Goal: Task Accomplishment & Management: Complete application form

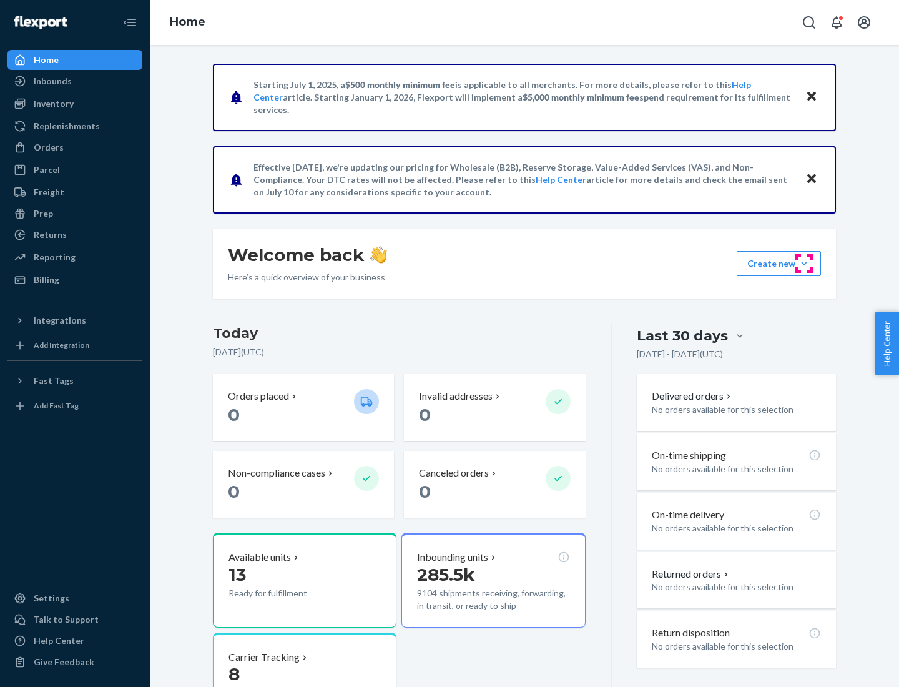
click at [804, 264] on button "Create new Create new inbound Create new order Create new product" at bounding box center [779, 263] width 84 height 25
click at [75, 81] on div "Inbounds" at bounding box center [75, 80] width 132 height 17
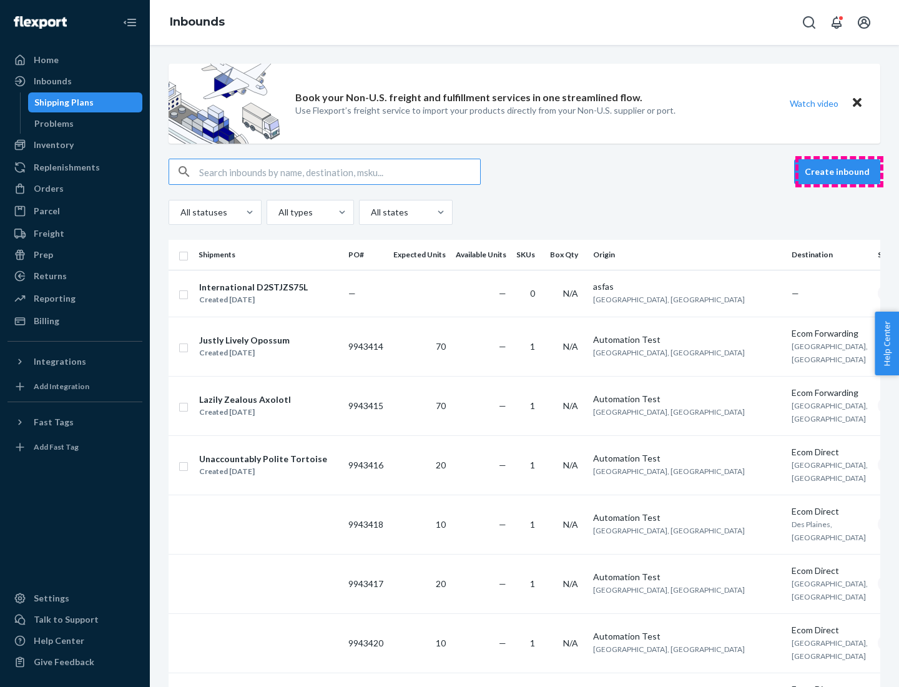
click at [839, 172] on button "Create inbound" at bounding box center [837, 171] width 86 height 25
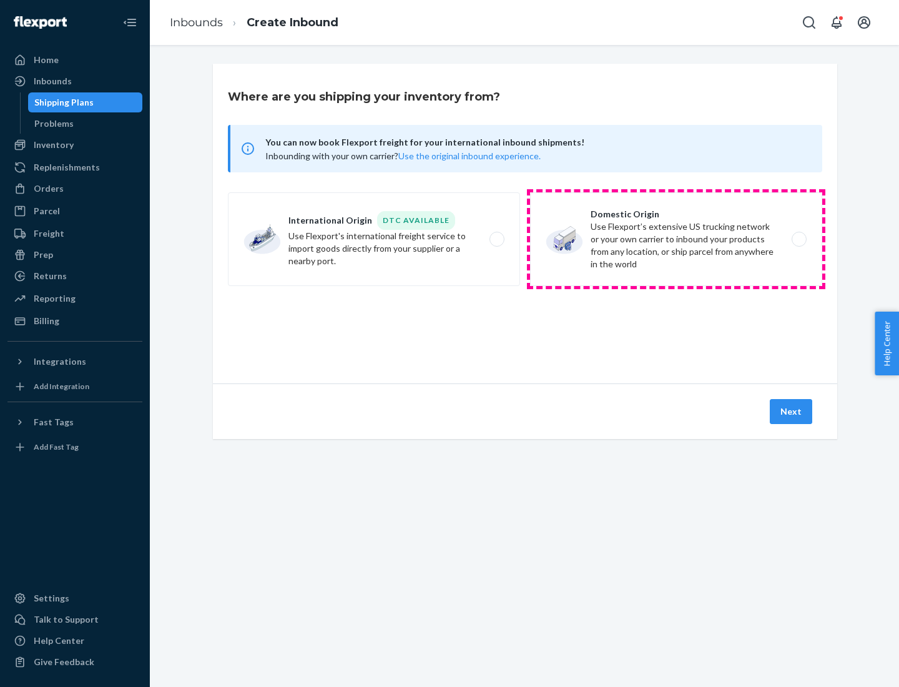
click at [676, 239] on label "Domestic Origin Use Flexport’s extensive US trucking network or your own carrie…" at bounding box center [676, 239] width 292 height 94
click at [799, 239] on input "Domestic Origin Use Flexport’s extensive US trucking network or your own carrie…" at bounding box center [803, 239] width 8 height 8
radio input "true"
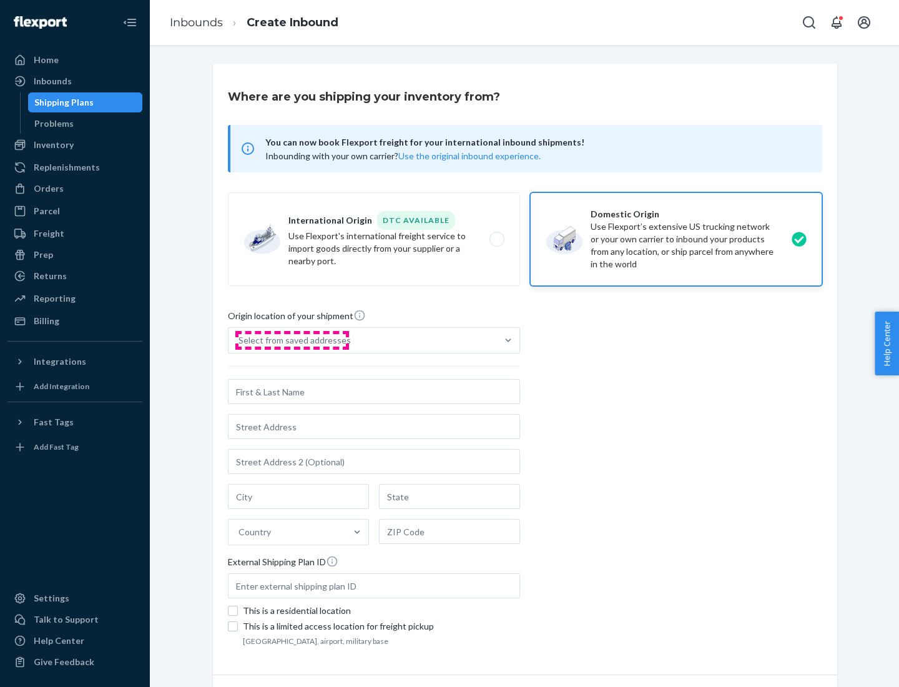
click at [292, 340] on div "Select from saved addresses" at bounding box center [295, 340] width 112 height 12
click at [240, 340] on input "Select from saved addresses" at bounding box center [239, 340] width 1 height 12
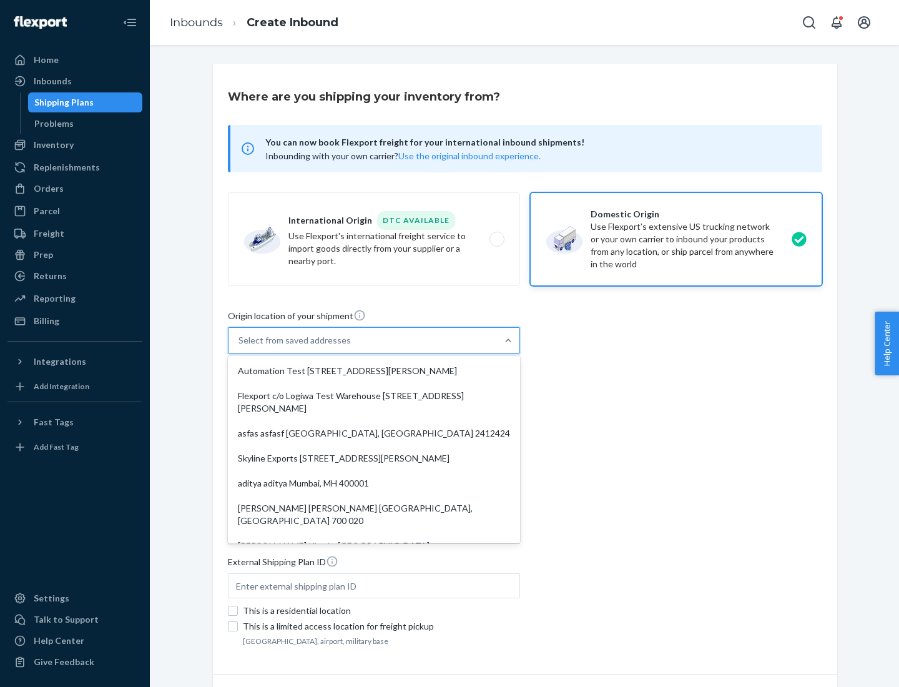
scroll to position [5, 0]
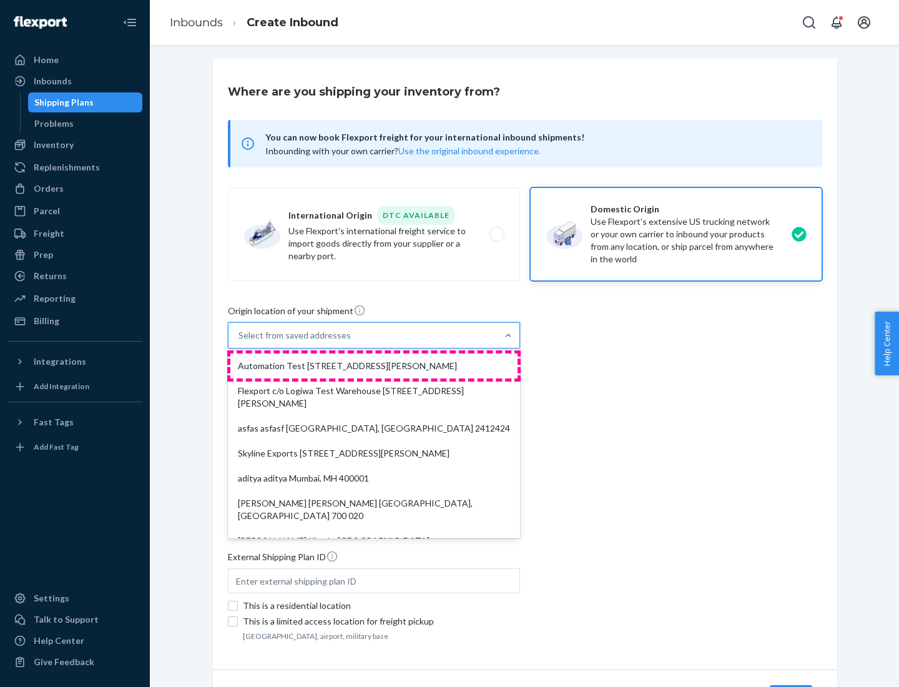
click at [374, 366] on div "Automation Test [STREET_ADDRESS][PERSON_NAME]" at bounding box center [373, 365] width 287 height 25
click at [240, 342] on input "option Automation Test [STREET_ADDRESS][PERSON_NAME]. 9 results available. Use …" at bounding box center [239, 335] width 1 height 12
type input "Automation Test"
type input "9th Floor"
type input "[GEOGRAPHIC_DATA]"
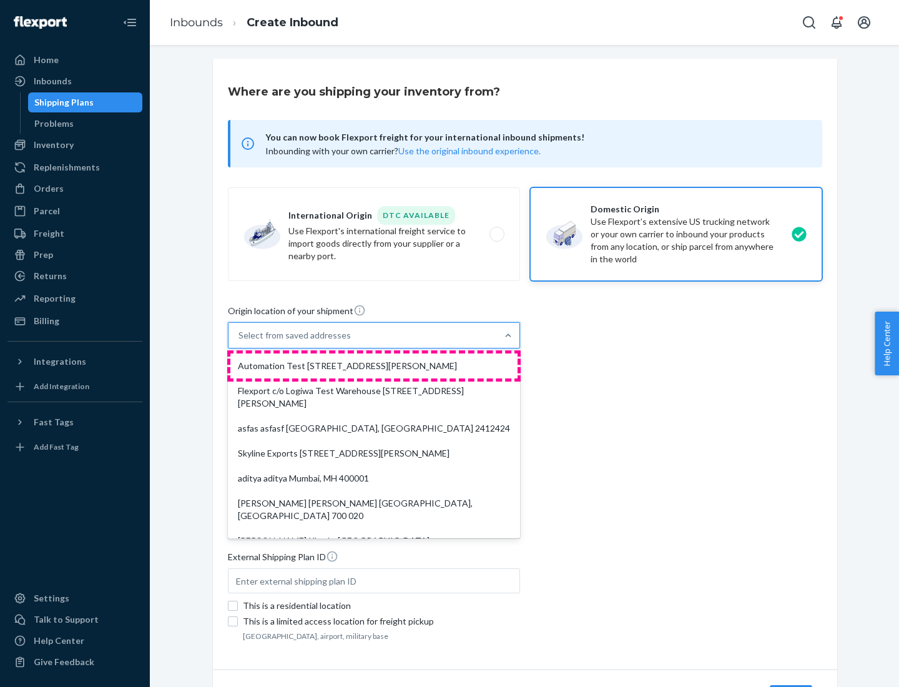
type input "CA"
type input "94104"
type input "[STREET_ADDRESS][PERSON_NAME]"
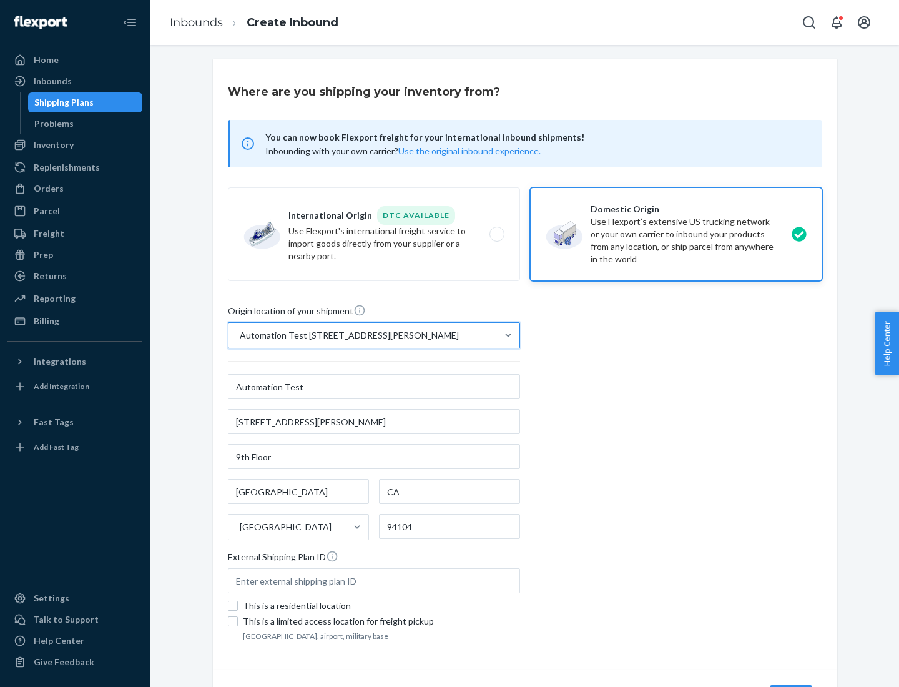
scroll to position [73, 0]
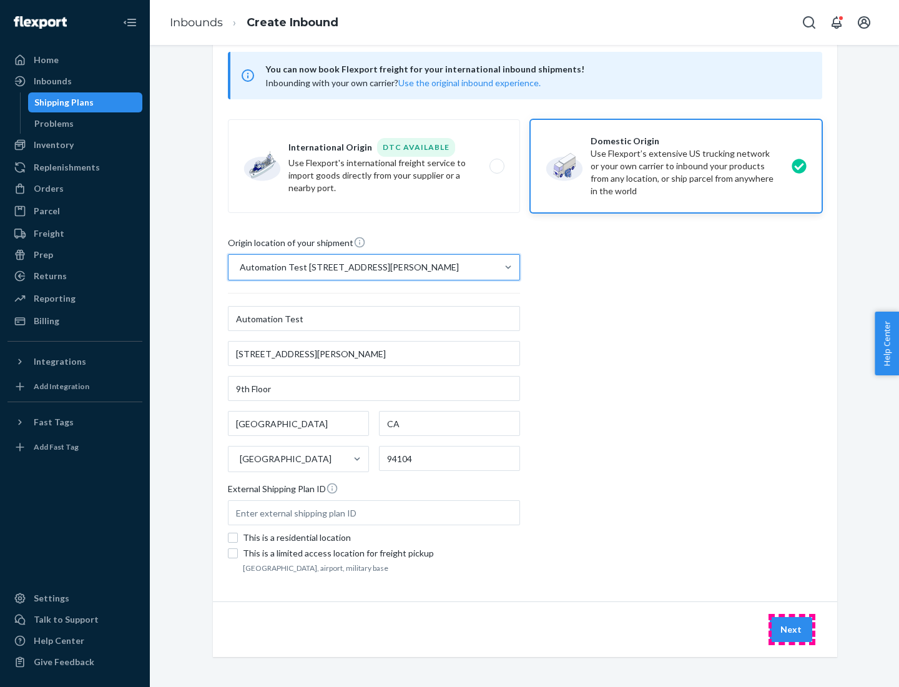
click at [792, 630] on button "Next" at bounding box center [791, 629] width 42 height 25
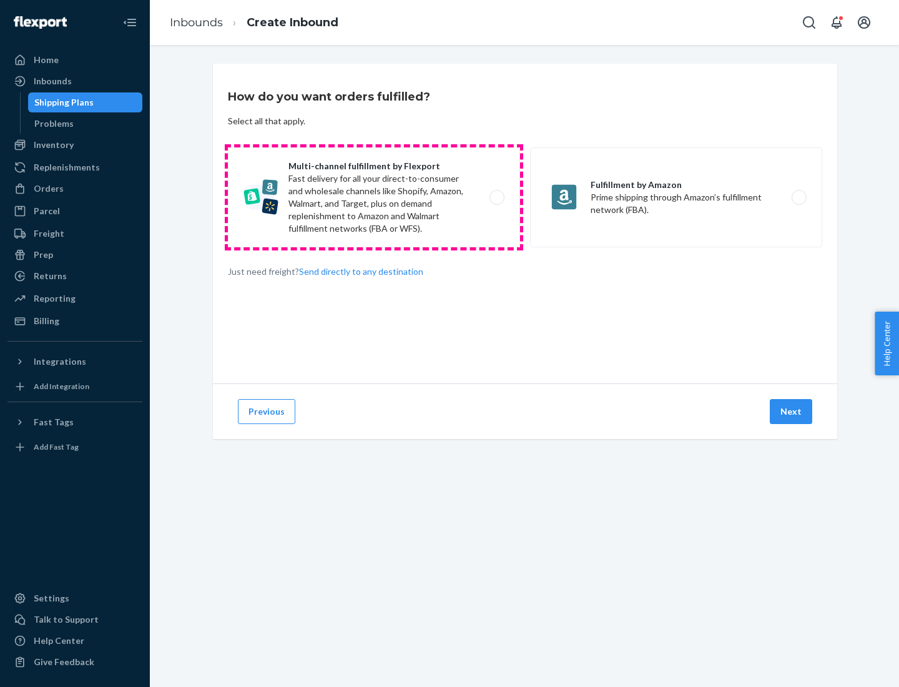
click at [374, 197] on label "Multi-channel fulfillment by Flexport Fast delivery for all your direct-to-cons…" at bounding box center [374, 197] width 292 height 100
click at [496, 197] on input "Multi-channel fulfillment by Flexport Fast delivery for all your direct-to-cons…" at bounding box center [500, 198] width 8 height 8
radio input "true"
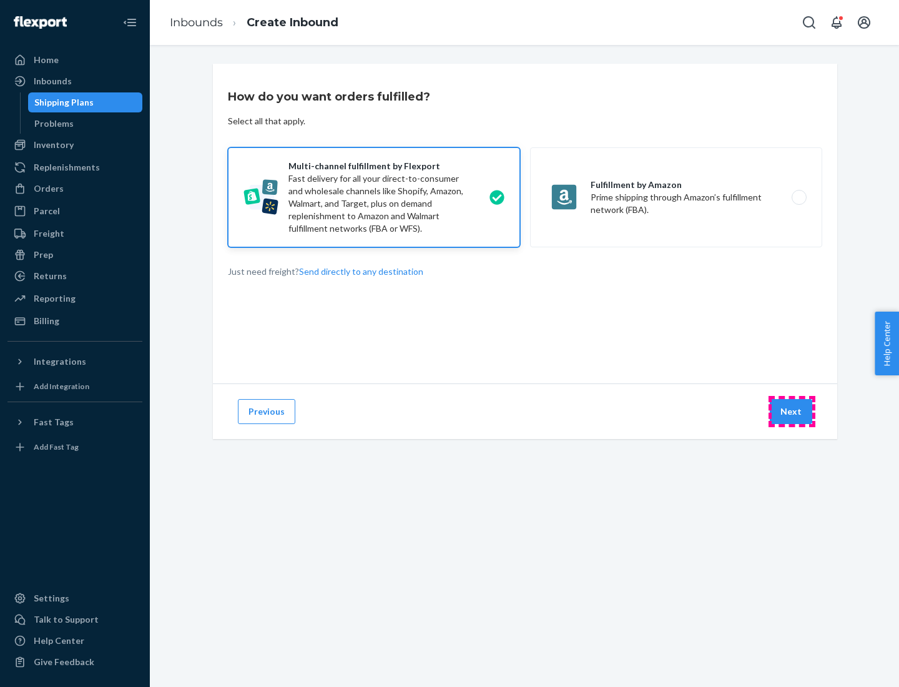
click at [792, 412] on button "Next" at bounding box center [791, 411] width 42 height 25
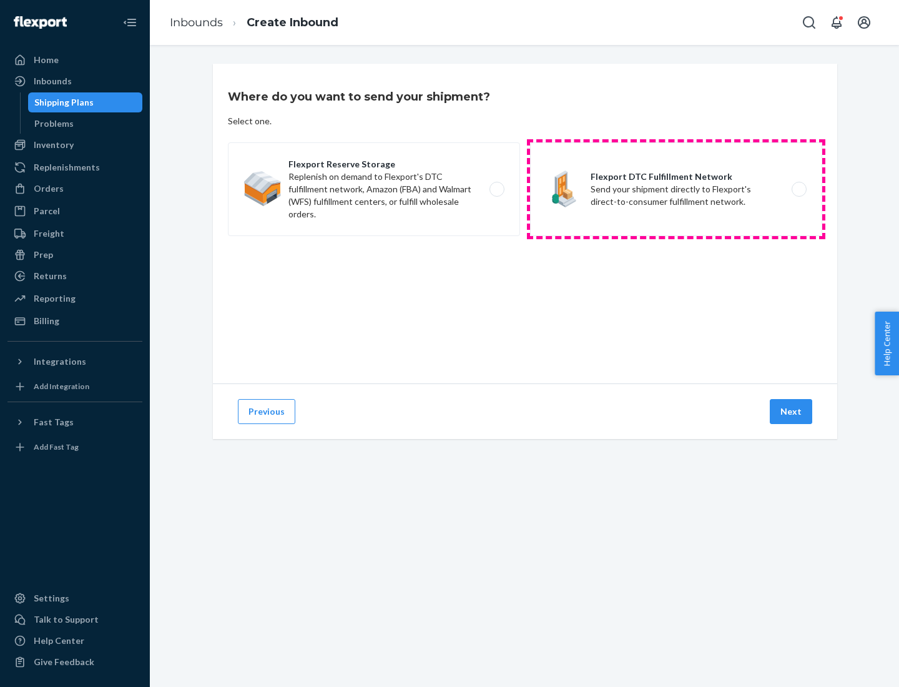
click at [676, 189] on label "Flexport DTC Fulfillment Network Send your shipment directly to Flexport's dire…" at bounding box center [676, 189] width 292 height 94
click at [799, 189] on input "Flexport DTC Fulfillment Network Send your shipment directly to Flexport's dire…" at bounding box center [803, 189] width 8 height 8
radio input "true"
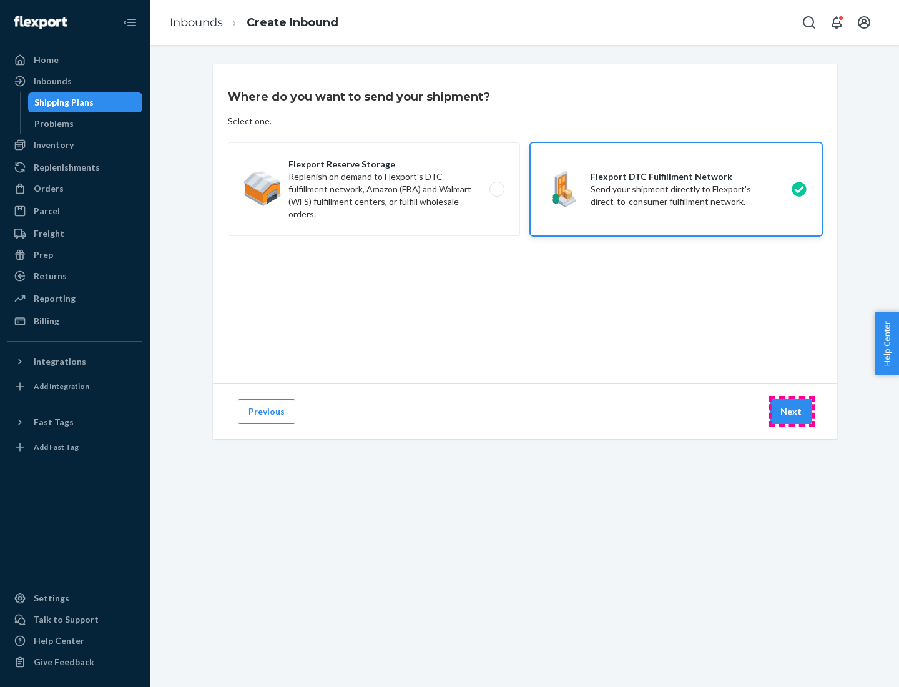
click at [792, 412] on button "Next" at bounding box center [791, 411] width 42 height 25
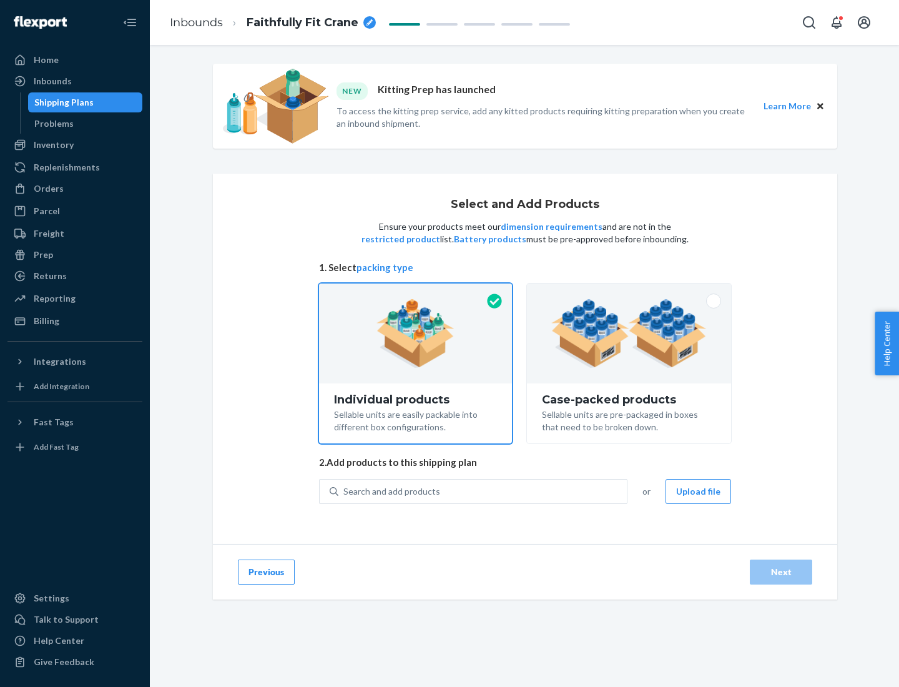
click at [630, 333] on img at bounding box center [629, 333] width 156 height 69
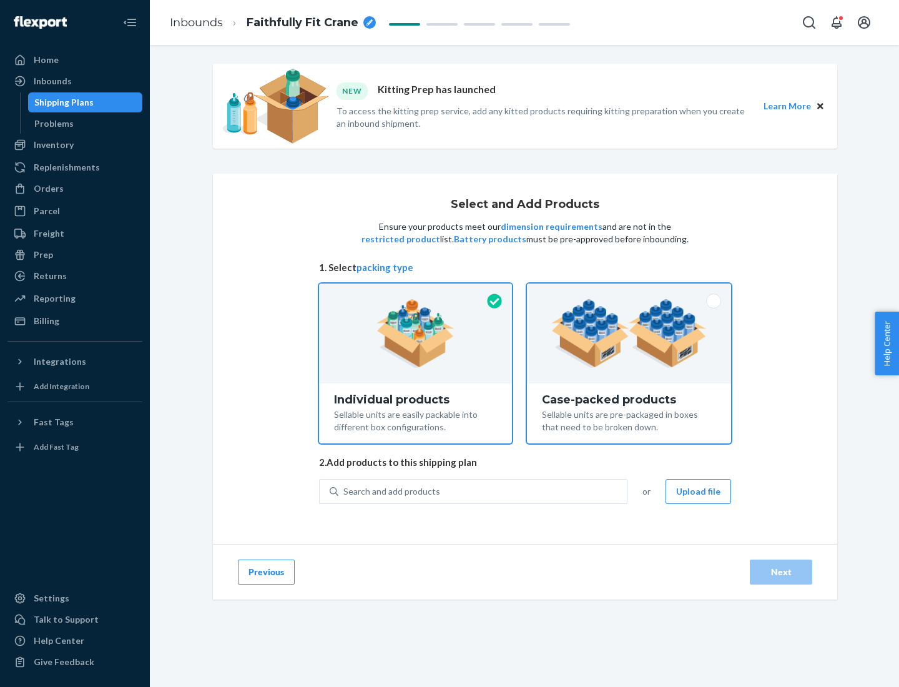
click at [630, 292] on input "Case-packed products Sellable units are pre-packaged in boxes that need to be b…" at bounding box center [629, 288] width 8 height 8
radio input "true"
radio input "false"
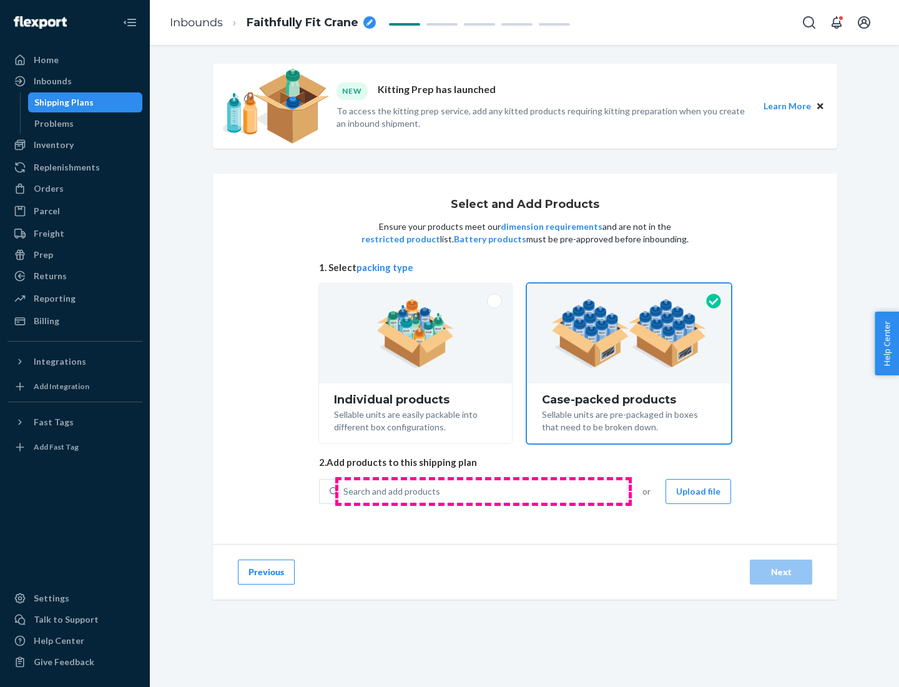
click at [483, 491] on div "Search and add products" at bounding box center [482, 491] width 289 height 22
click at [345, 491] on input "Search and add products" at bounding box center [343, 491] width 1 height 12
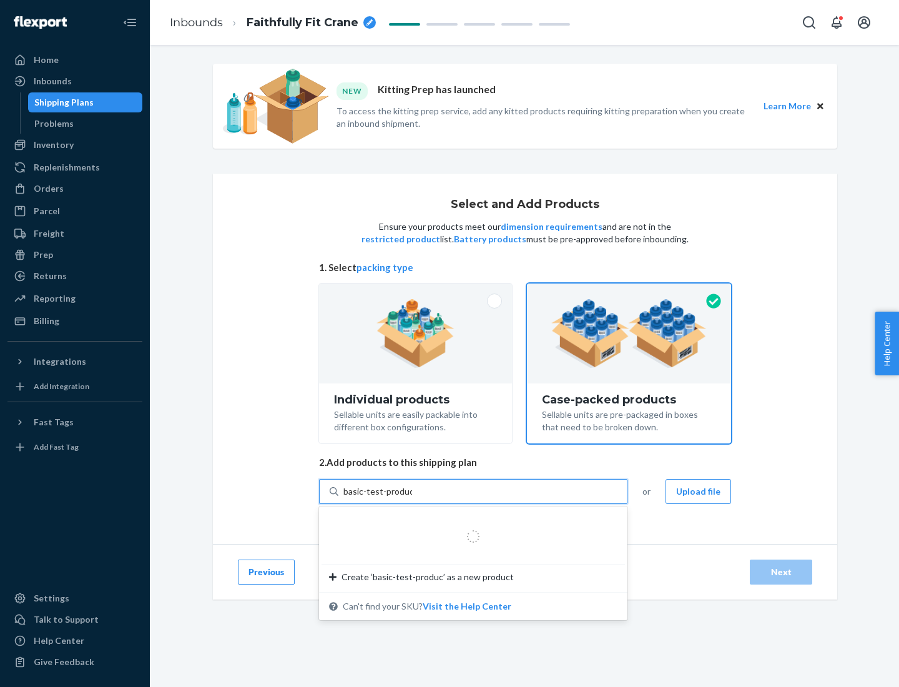
type input "basic-test-product-1"
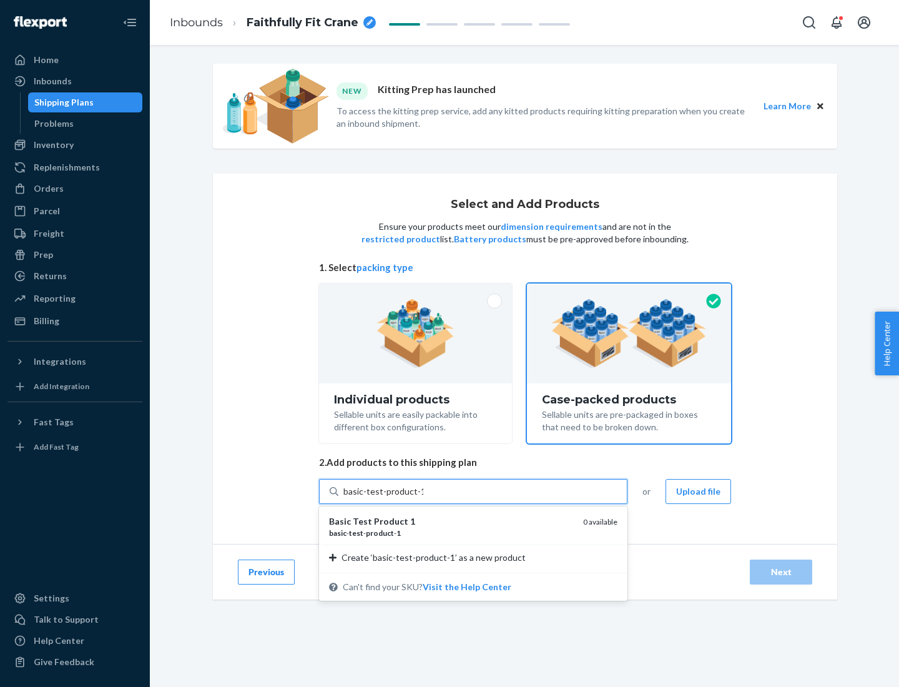
click at [452, 533] on div "basic - test - product - 1" at bounding box center [451, 533] width 244 height 11
click at [423, 498] on input "basic-test-product-1" at bounding box center [383, 491] width 80 height 12
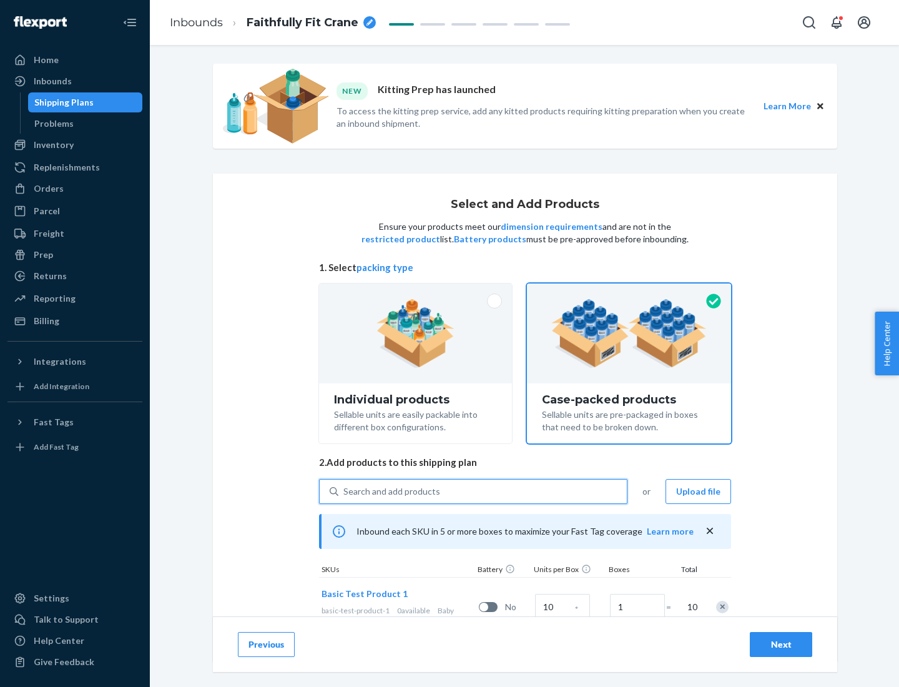
scroll to position [45, 0]
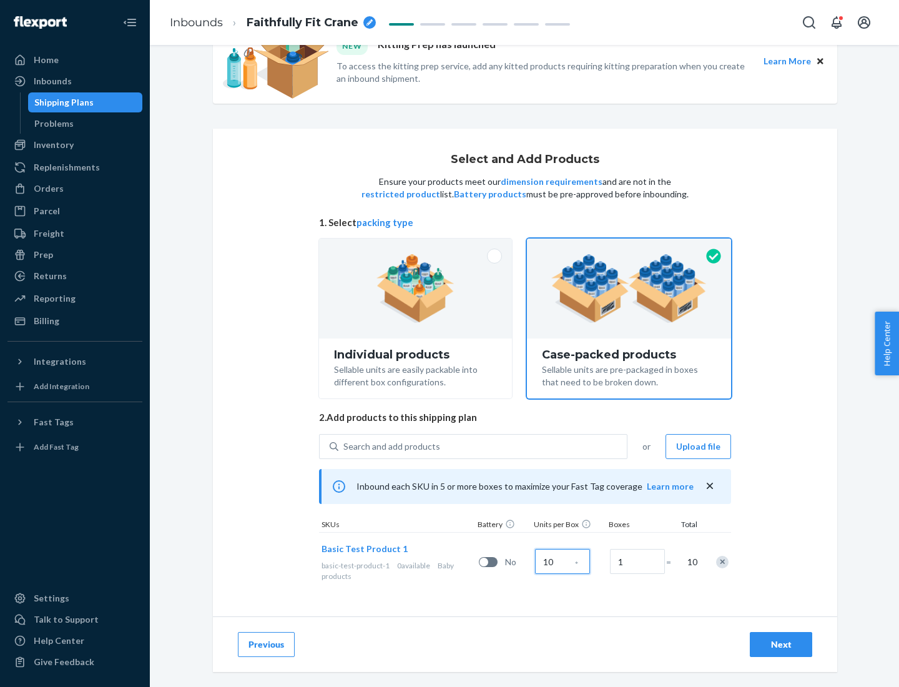
type input "10"
type input "7"
click at [781, 644] on div "Next" at bounding box center [781, 644] width 41 height 12
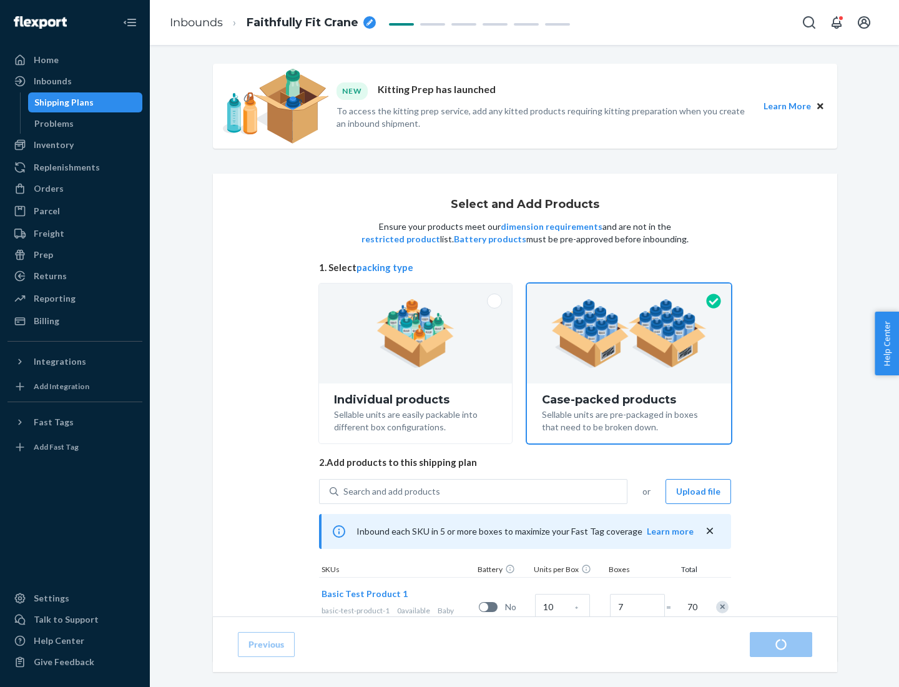
radio input "true"
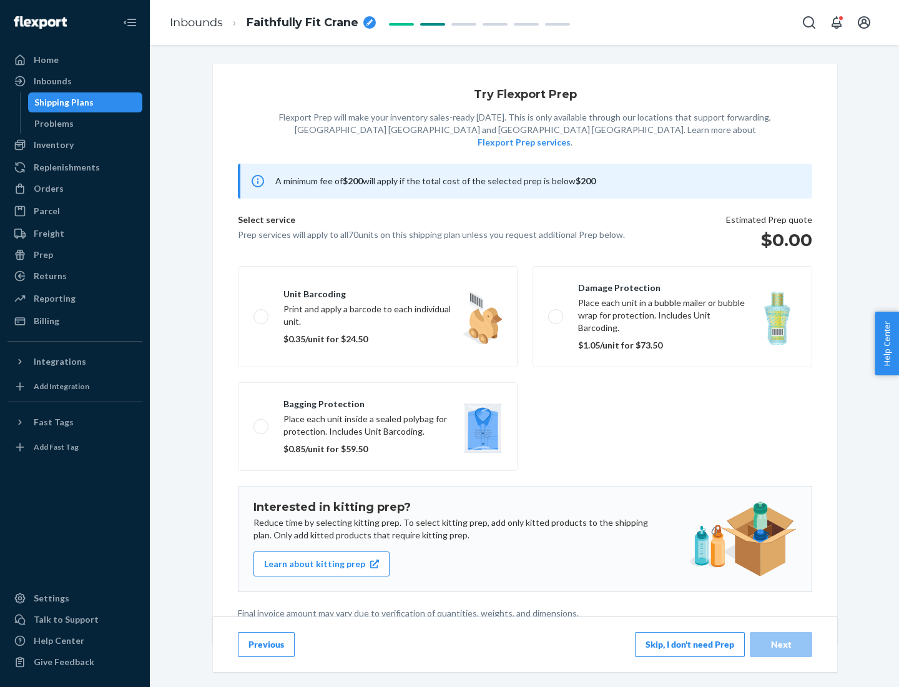
scroll to position [3, 0]
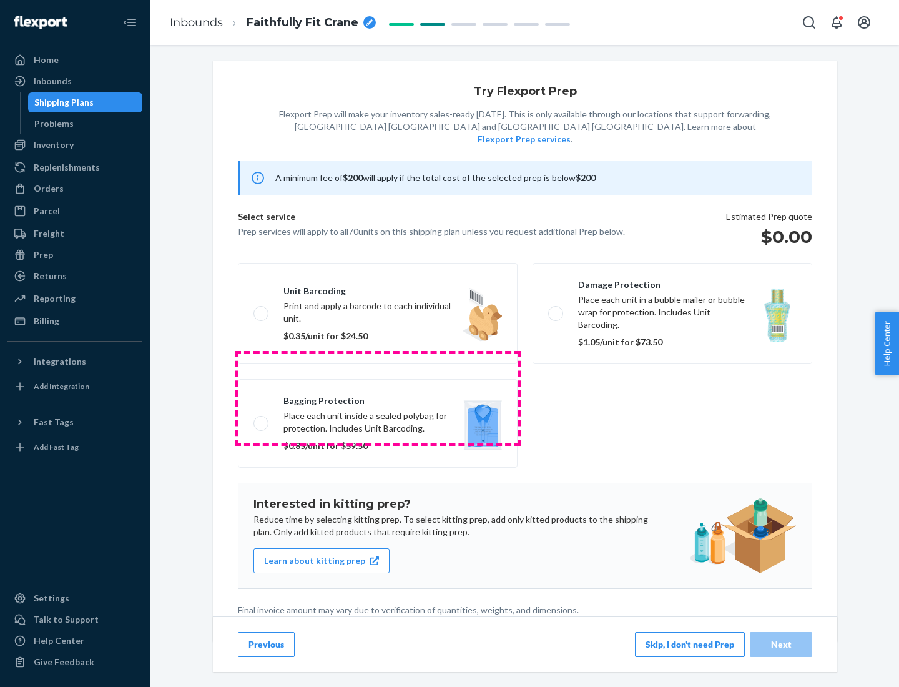
click at [378, 398] on label "Bagging protection Place each unit inside a sealed polybag for protection. Incl…" at bounding box center [378, 423] width 280 height 89
click at [262, 419] on input "Bagging protection Place each unit inside a sealed polybag for protection. Incl…" at bounding box center [258, 423] width 8 height 8
checkbox input "true"
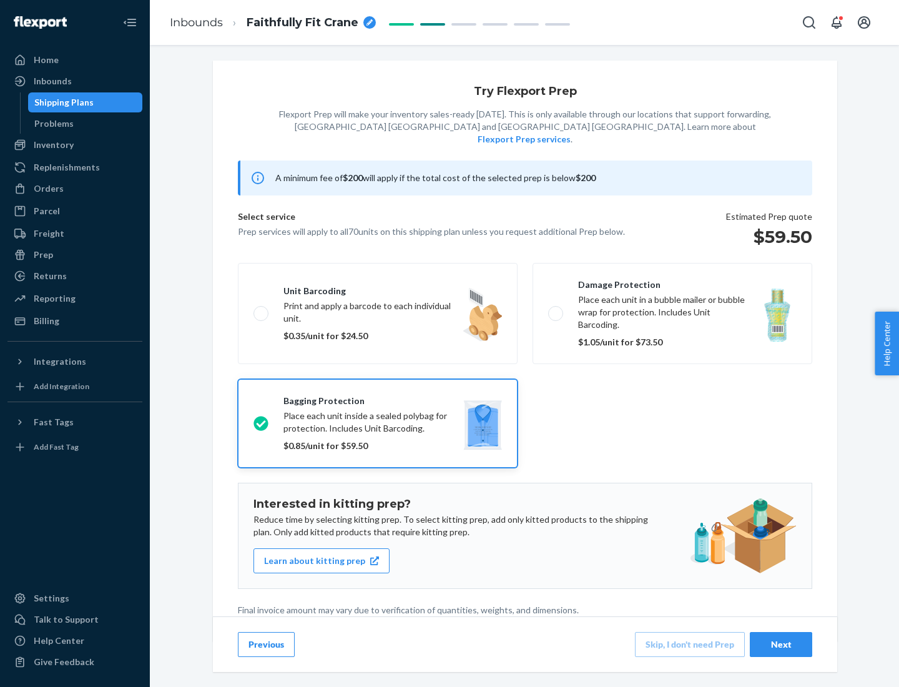
click at [781, 644] on div "Next" at bounding box center [781, 644] width 41 height 12
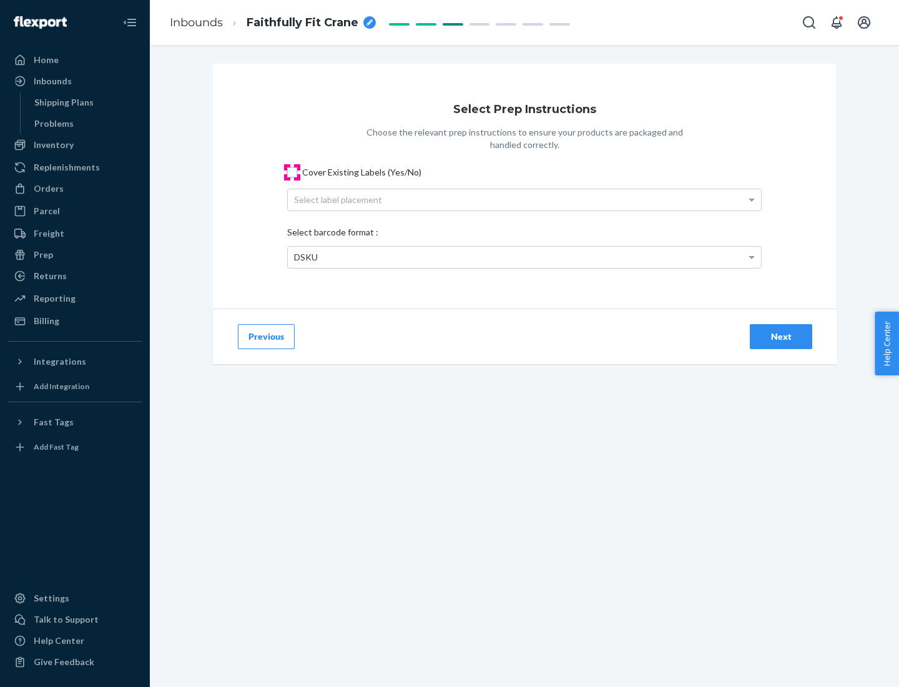
click at [292, 172] on input "Cover Existing Labels (Yes/No)" at bounding box center [292, 172] width 10 height 10
checkbox input "true"
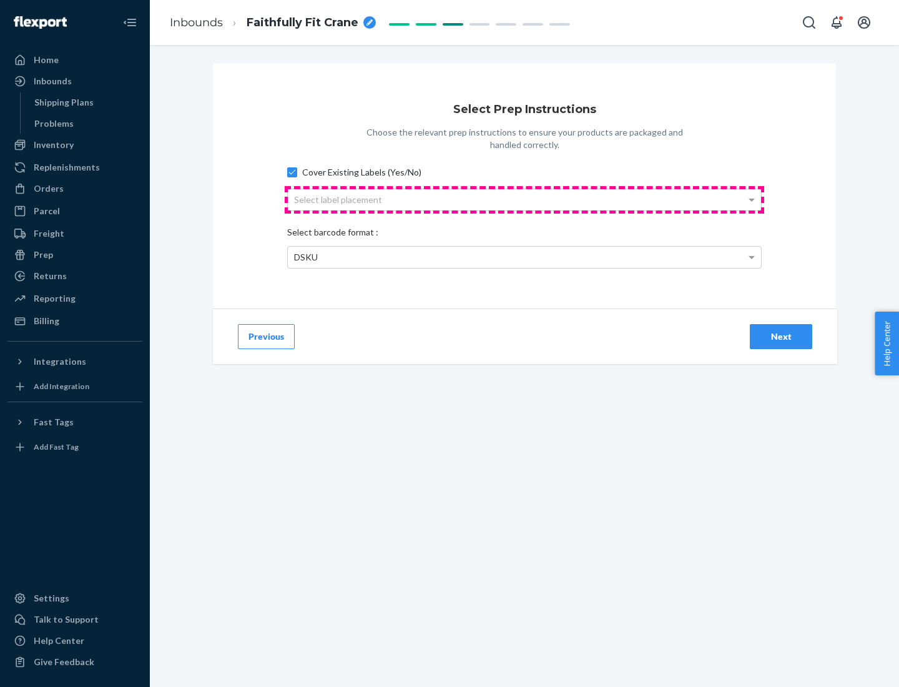
click at [525, 199] on div "Select label placement" at bounding box center [524, 199] width 473 height 21
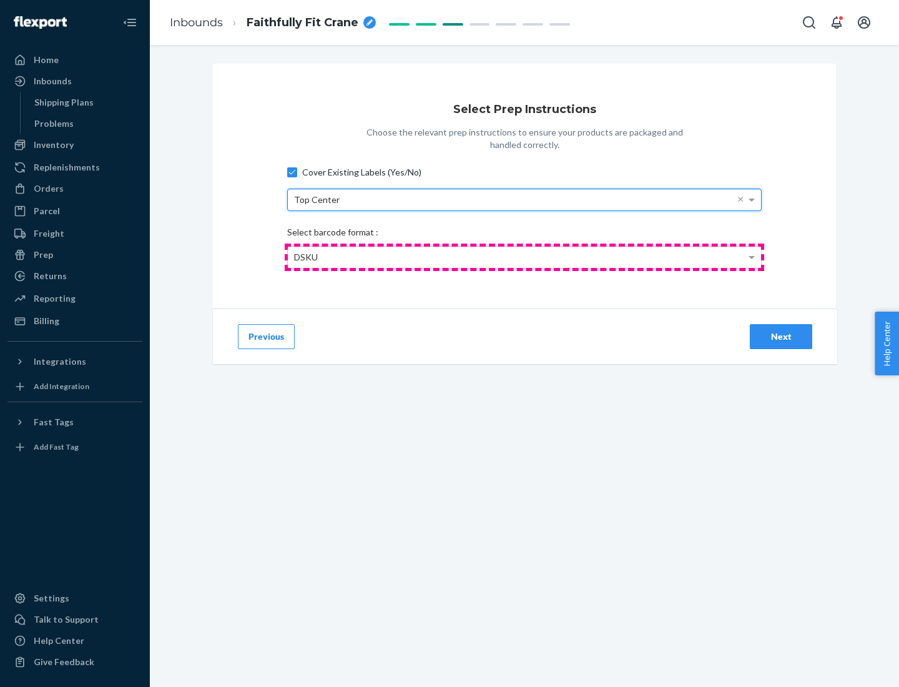
click at [525, 257] on div "DSKU" at bounding box center [524, 257] width 473 height 21
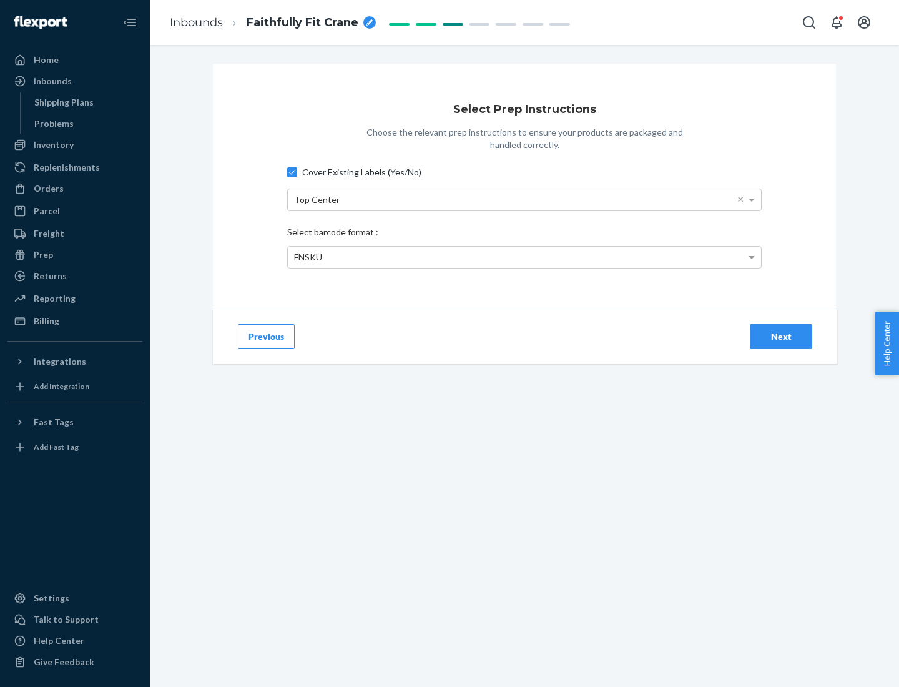
click at [781, 336] on div "Next" at bounding box center [781, 336] width 41 height 12
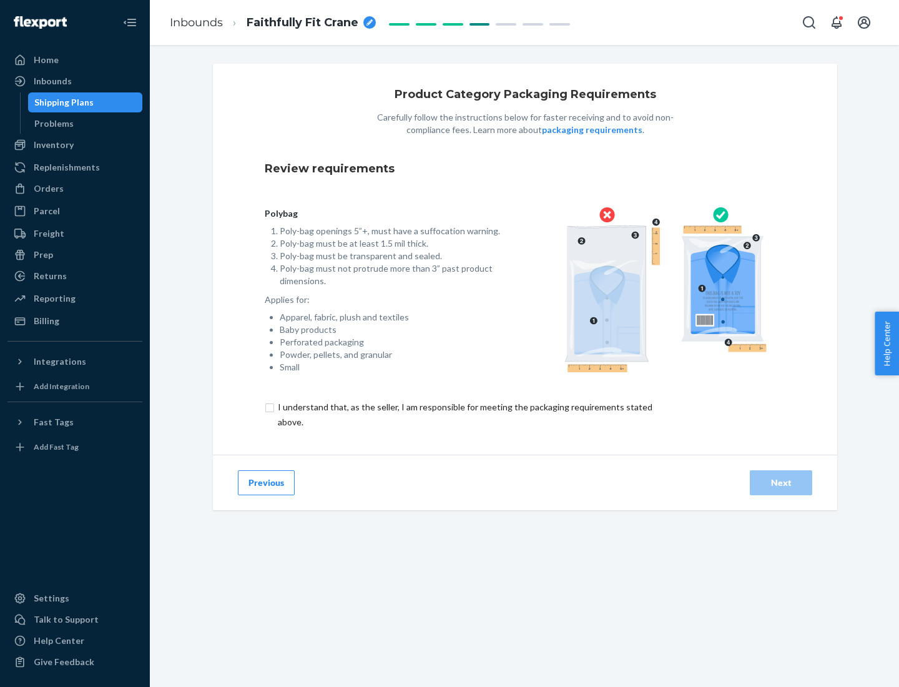
click at [464, 414] on input "checkbox" at bounding box center [472, 415] width 415 height 30
checkbox input "true"
click at [781, 482] on div "Next" at bounding box center [781, 483] width 41 height 12
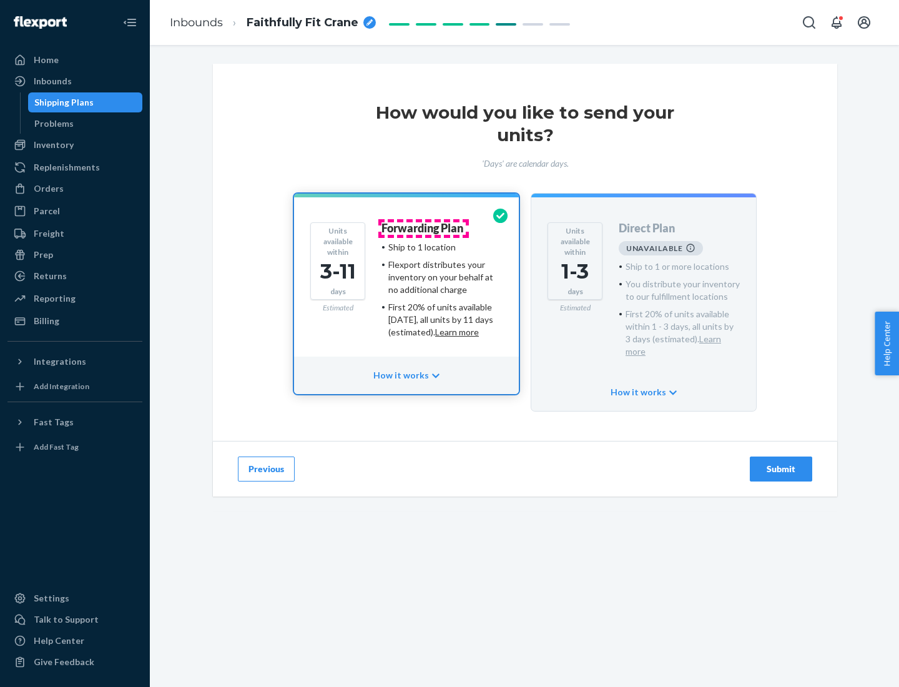
click at [423, 228] on h4 "Forwarding Plan" at bounding box center [423, 228] width 82 height 12
click at [781, 463] on div "Submit" at bounding box center [781, 469] width 41 height 12
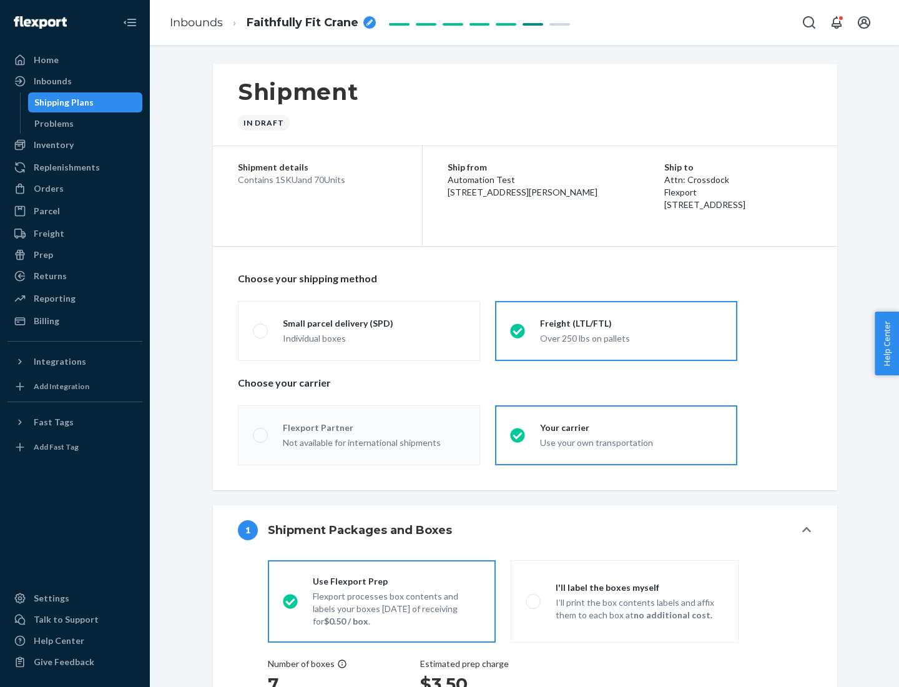
radio input "true"
radio input "false"
radio input "true"
radio input "false"
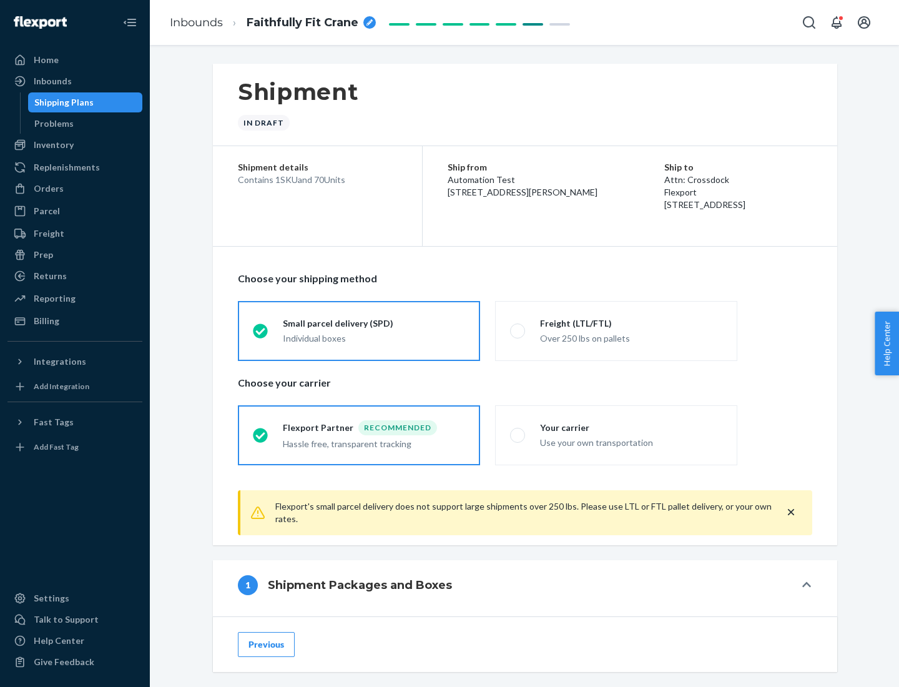
click at [374, 338] on div "Individual boxes" at bounding box center [374, 338] width 182 height 12
click at [261, 335] on input "Small parcel delivery (SPD) Individual boxes" at bounding box center [257, 331] width 8 height 8
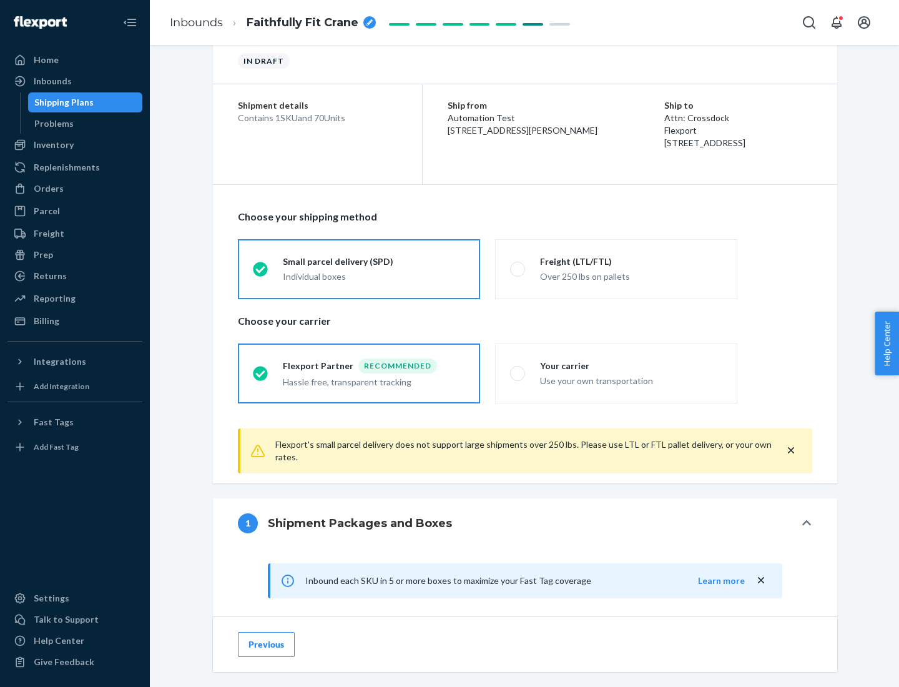
click at [374, 365] on div "Recommended" at bounding box center [397, 365] width 79 height 15
click at [261, 369] on input "Flexport Partner Recommended Hassle free, transparent tracking" at bounding box center [257, 373] width 8 height 8
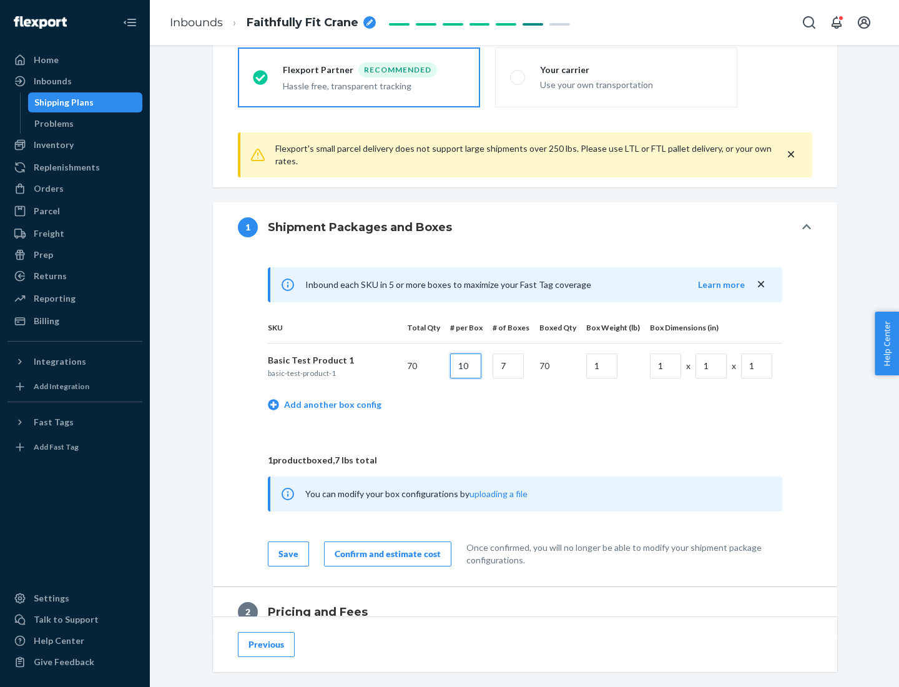
type input "10"
type input "7"
type input "1"
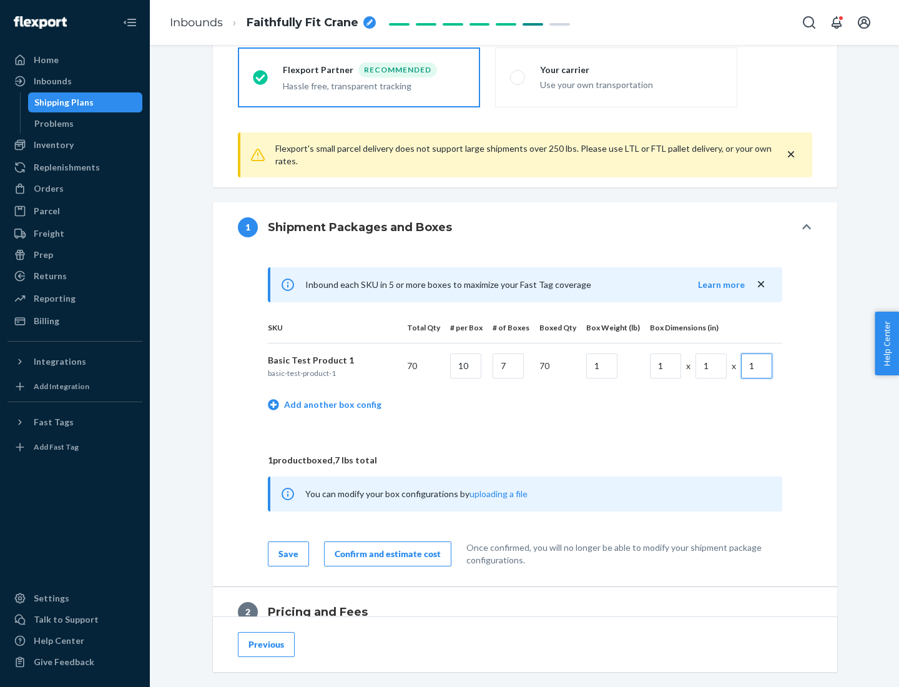
scroll to position [546, 0]
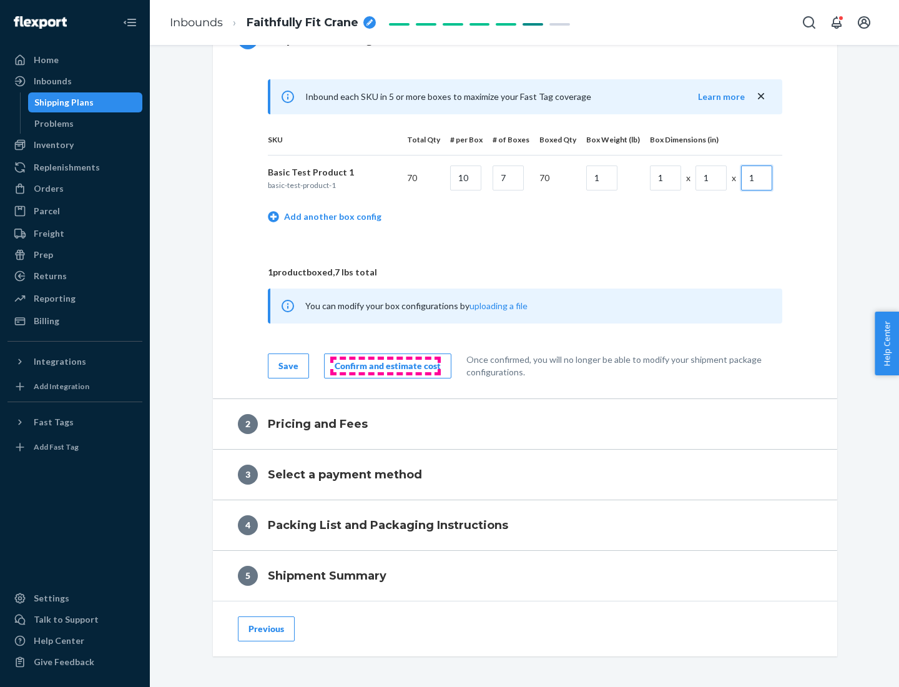
type input "1"
click at [385, 365] on div "Confirm and estimate cost" at bounding box center [388, 366] width 106 height 12
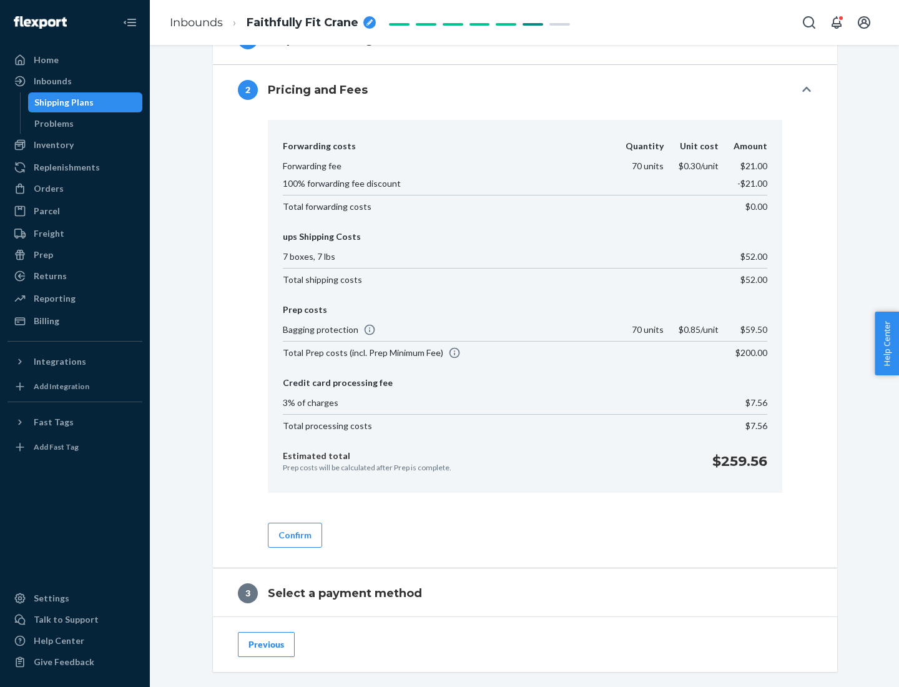
scroll to position [715, 0]
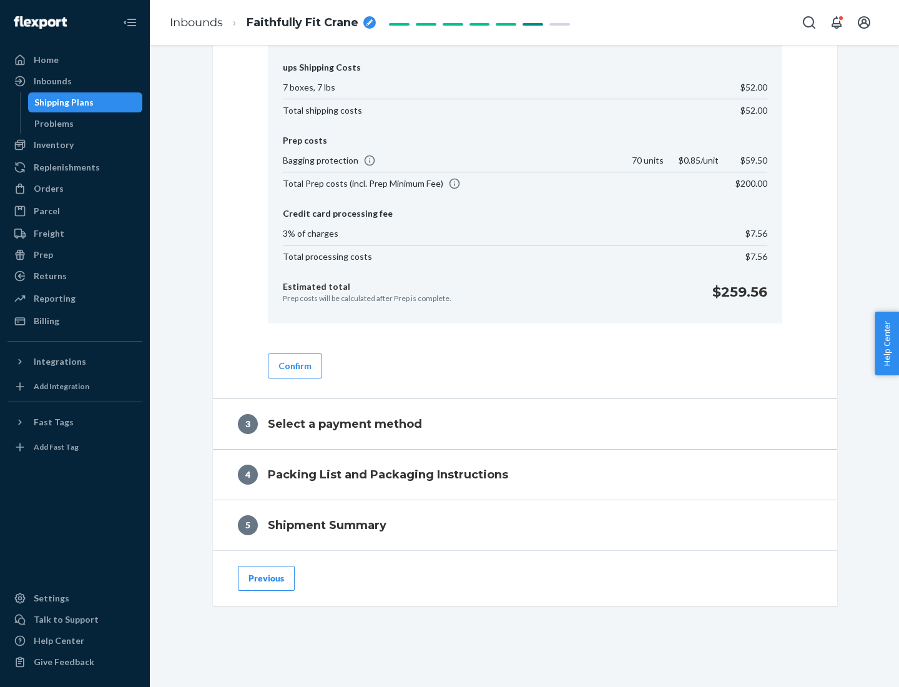
click at [294, 365] on button "Confirm" at bounding box center [295, 365] width 54 height 25
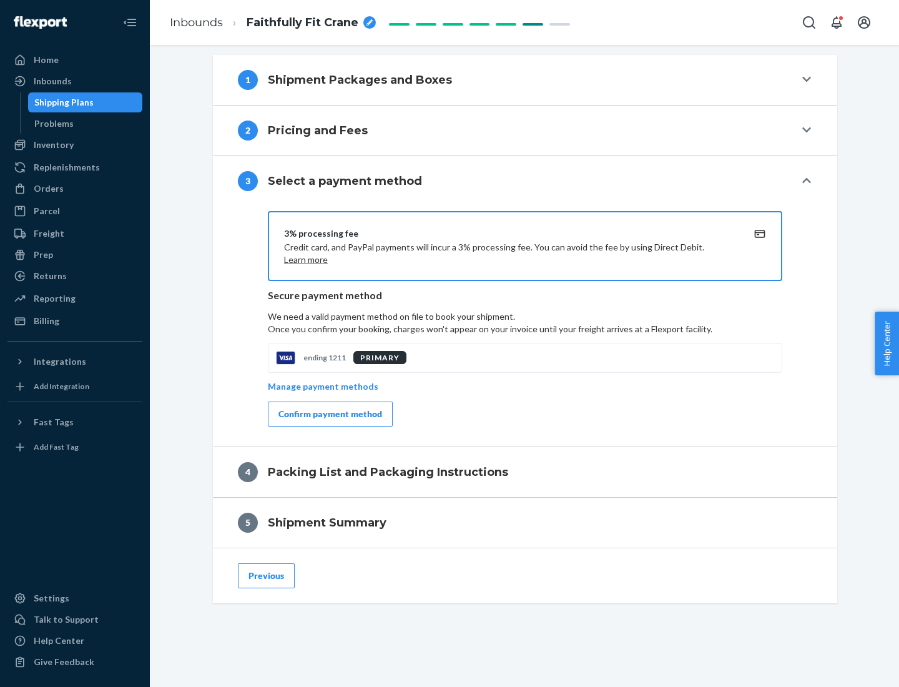
scroll to position [505, 0]
click at [329, 414] on div "Confirm payment method" at bounding box center [331, 414] width 104 height 12
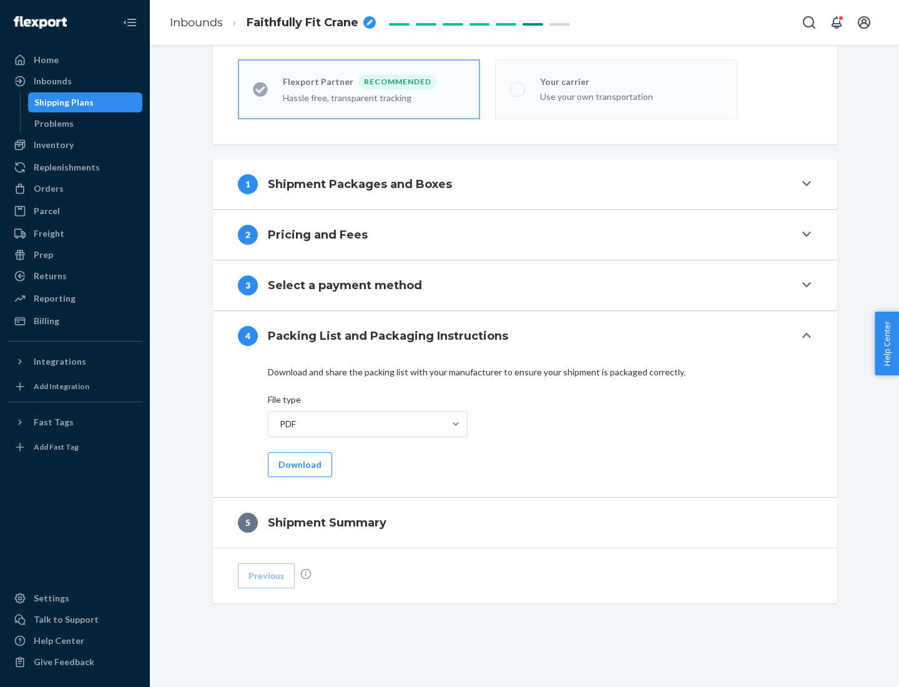
click at [299, 464] on button "Download" at bounding box center [300, 464] width 64 height 25
